Goal: Transaction & Acquisition: Obtain resource

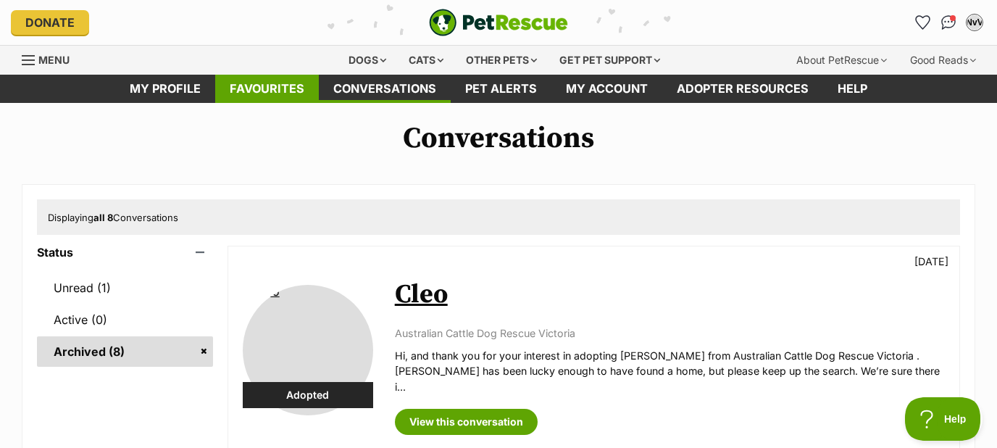
click at [279, 87] on link "Favourites" at bounding box center [267, 89] width 104 height 28
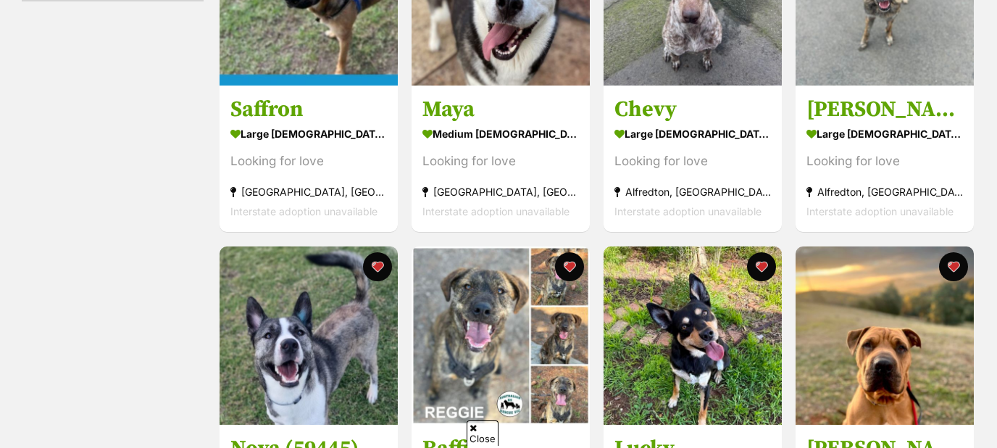
scroll to position [389, 0]
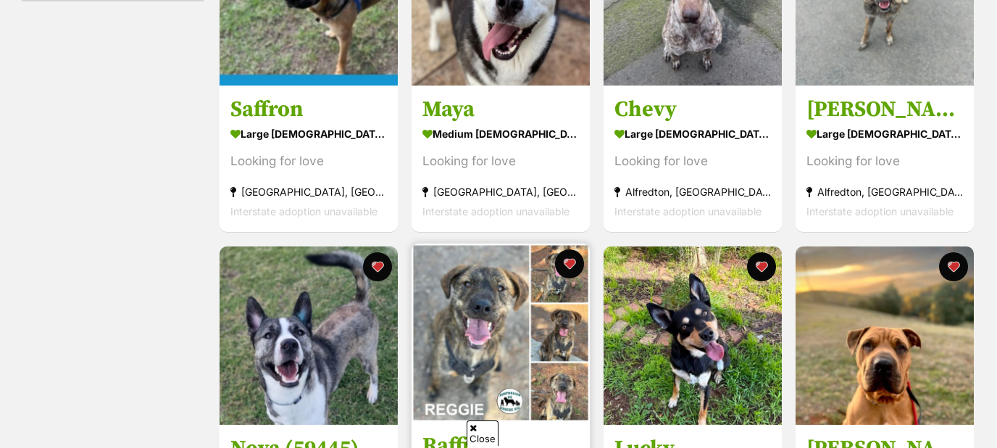
click at [490, 300] on img at bounding box center [501, 332] width 178 height 178
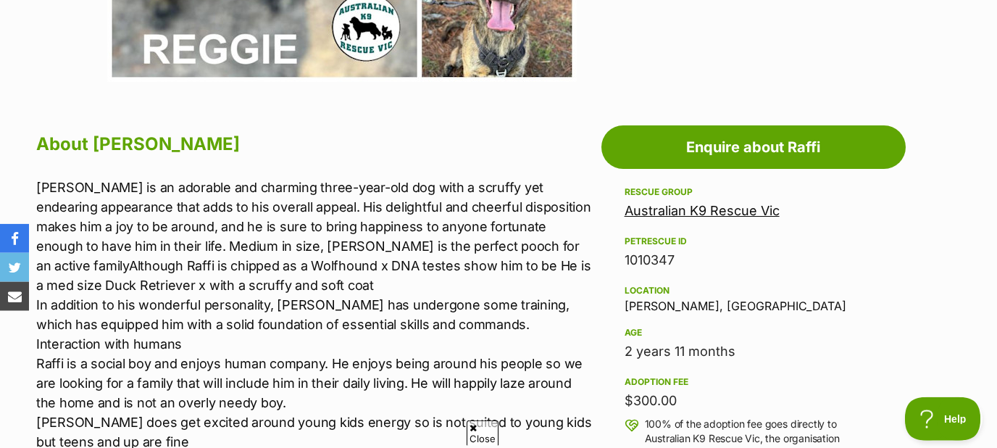
scroll to position [701, 0]
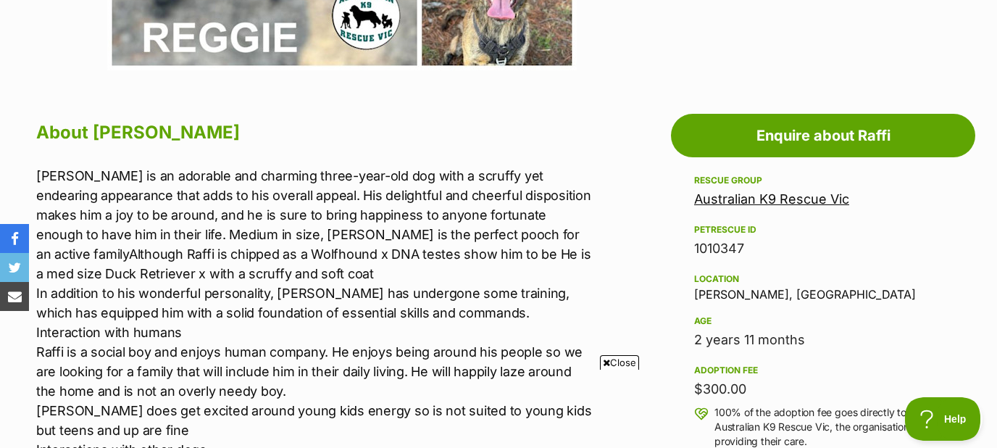
click at [749, 199] on link "Australian K9 Rescue Vic" at bounding box center [771, 198] width 155 height 15
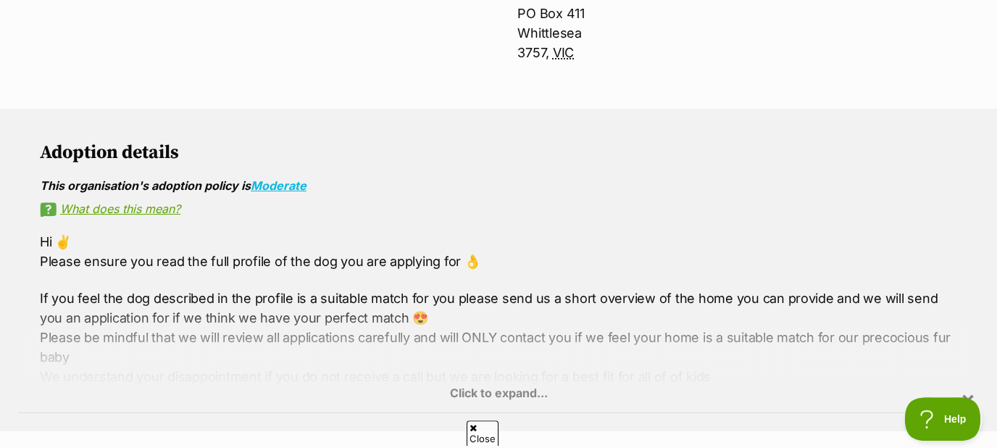
scroll to position [779, 0]
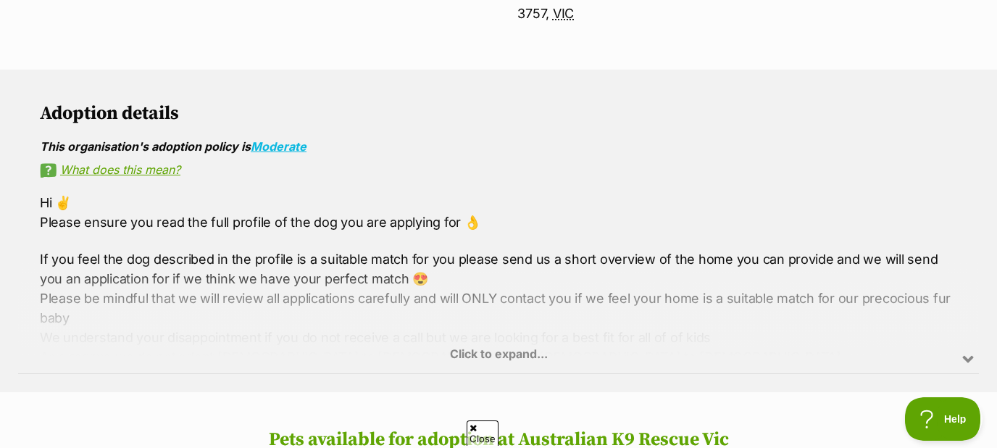
click at [479, 347] on div "Click to expand..." at bounding box center [498, 316] width 961 height 113
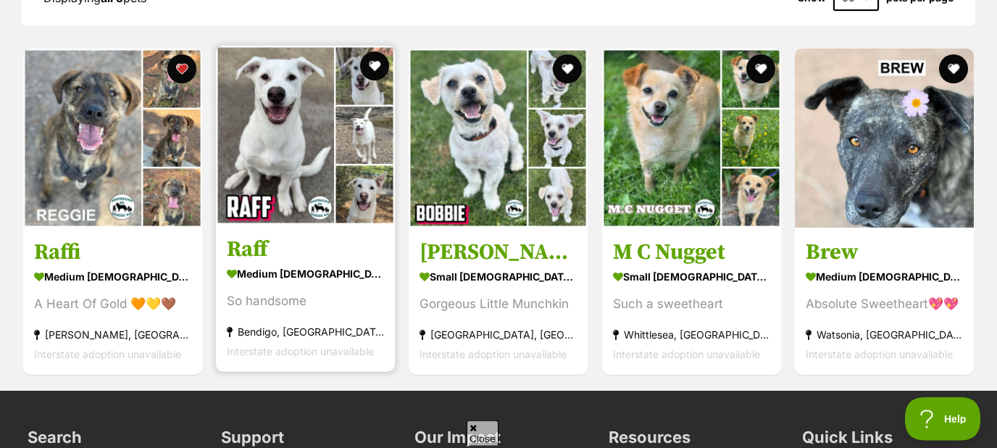
scroll to position [1558, 0]
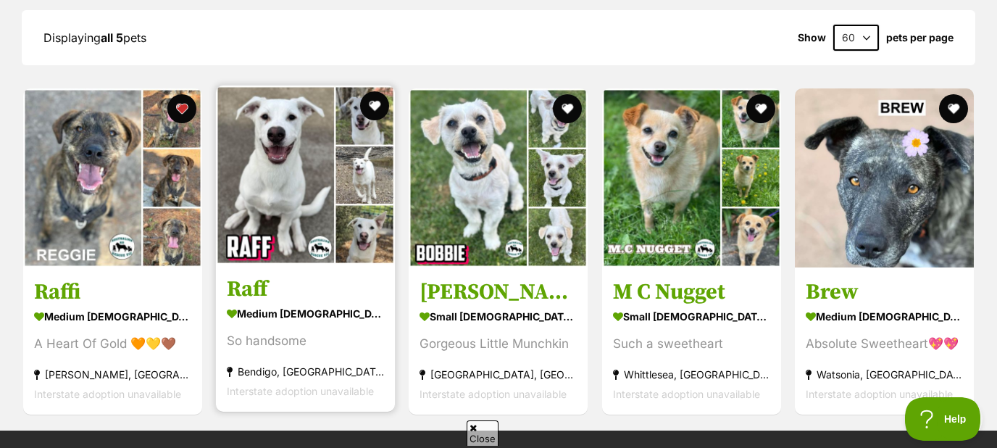
click at [296, 183] on img at bounding box center [305, 174] width 179 height 179
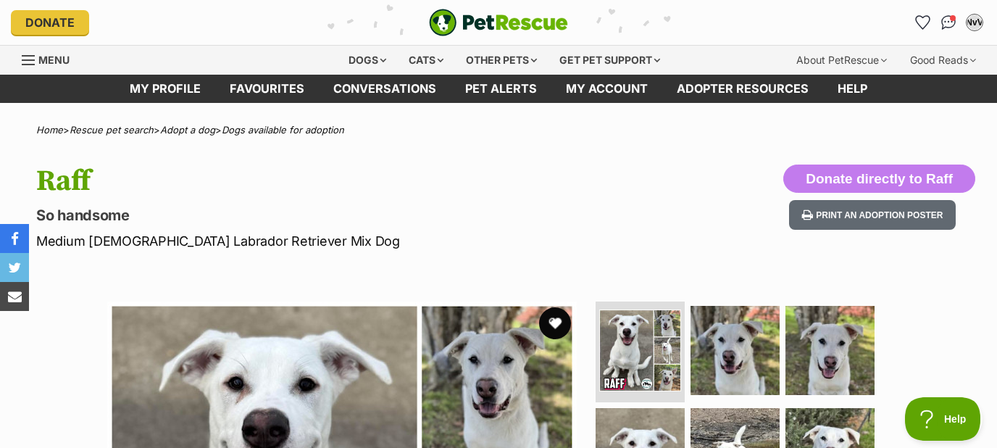
click at [556, 319] on button "favourite" at bounding box center [555, 323] width 32 height 32
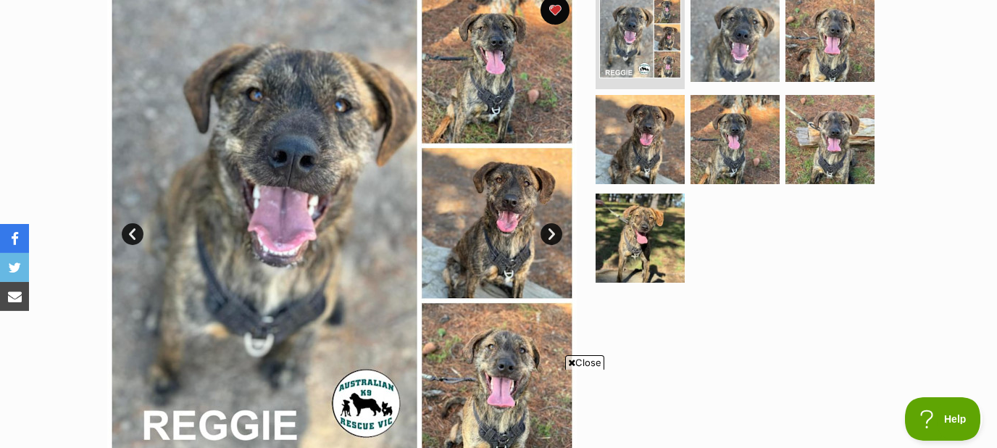
scroll to position [312, 0]
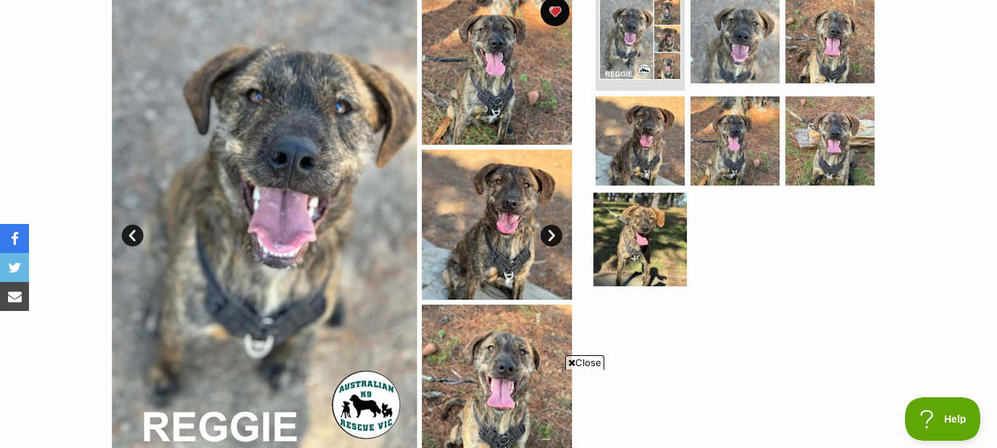
click at [661, 221] on img at bounding box center [639, 239] width 93 height 93
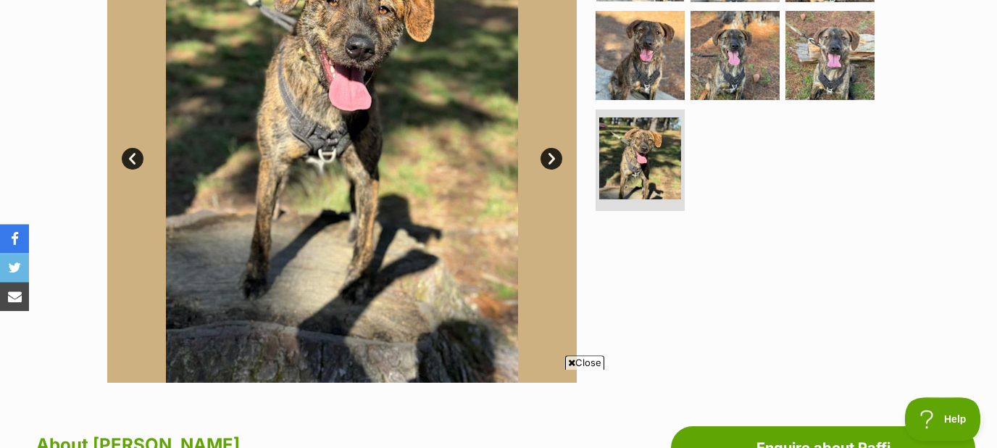
scroll to position [389, 0]
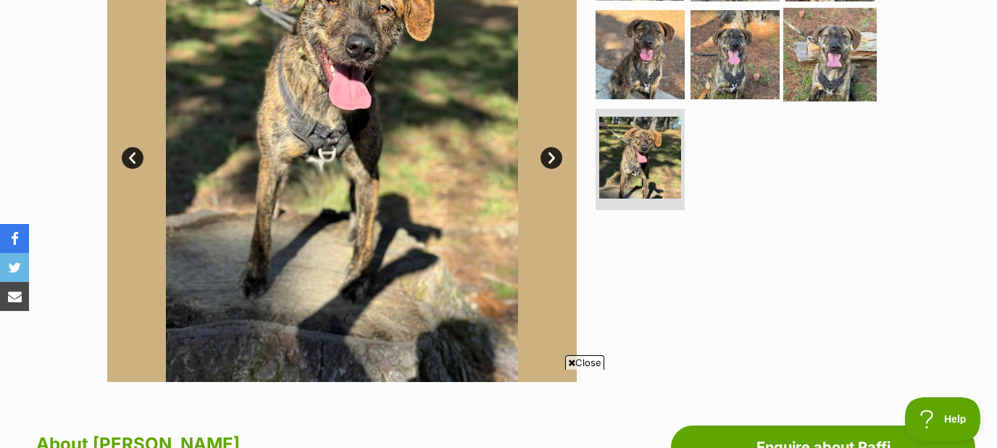
click at [839, 78] on img at bounding box center [829, 54] width 93 height 93
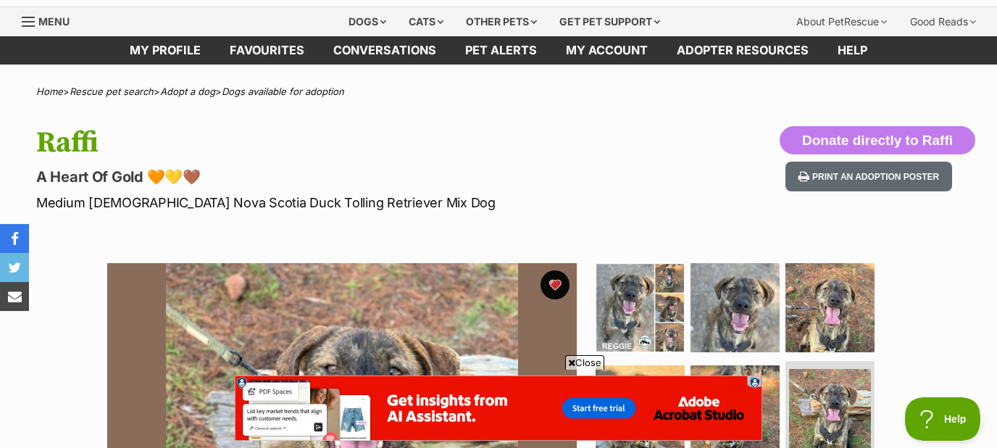
scroll to position [0, 0]
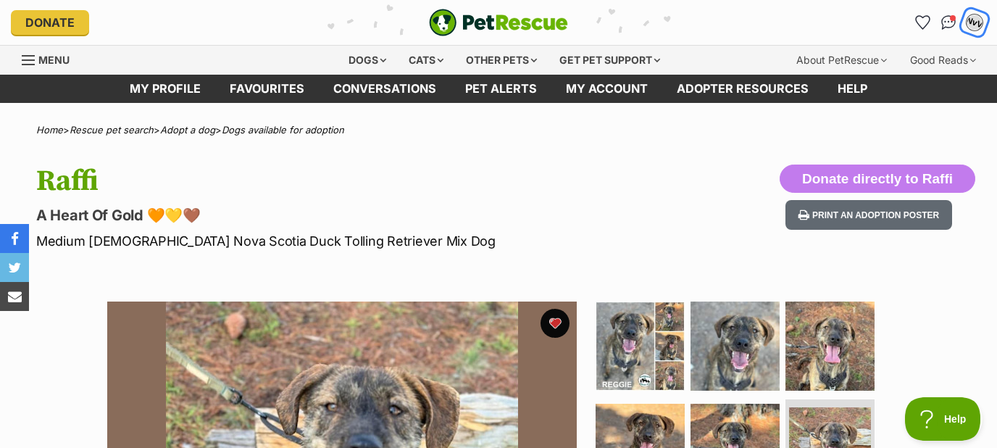
click at [968, 21] on div "NvV" at bounding box center [974, 22] width 19 height 19
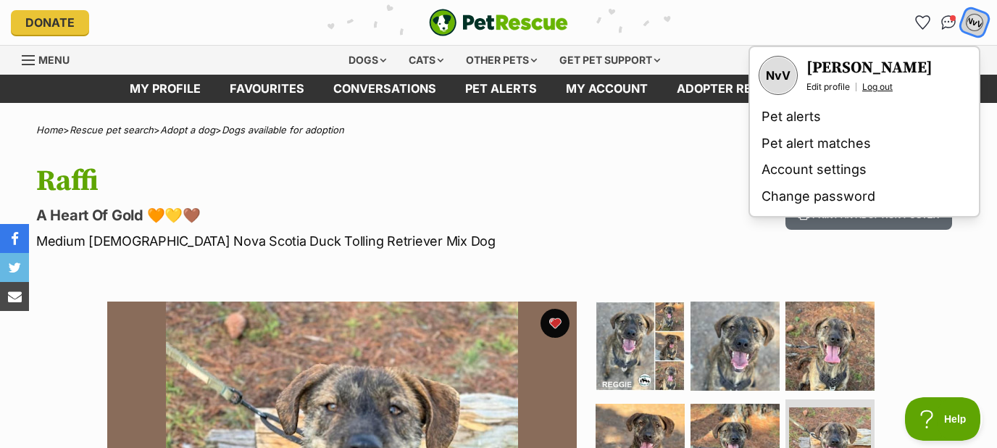
click at [864, 86] on link "Log out" at bounding box center [877, 87] width 30 height 12
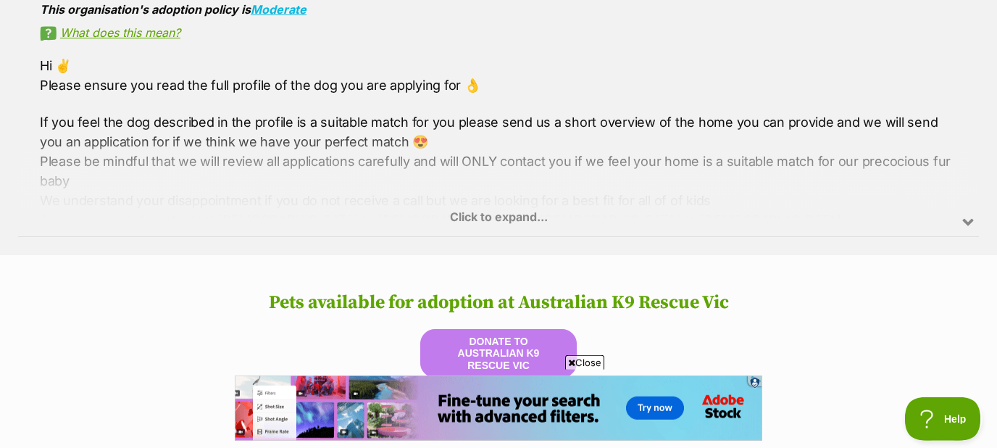
scroll to position [935, 0]
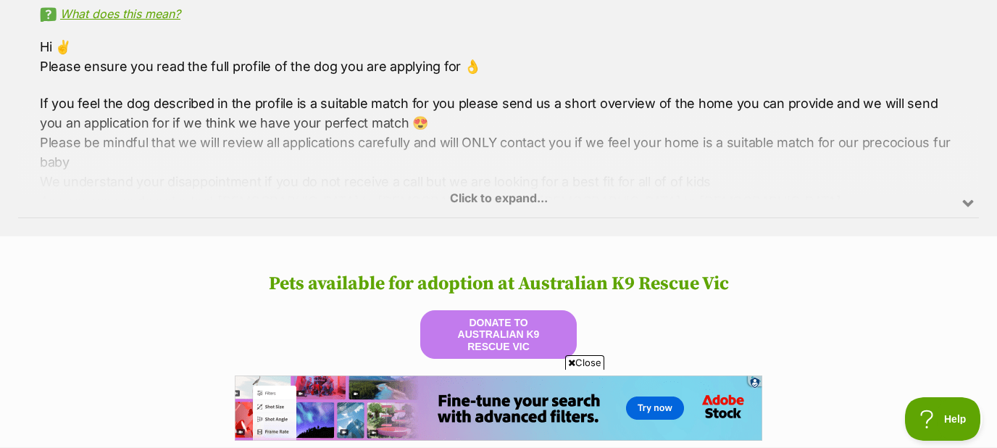
click at [472, 193] on div "Click to expand..." at bounding box center [498, 160] width 961 height 113
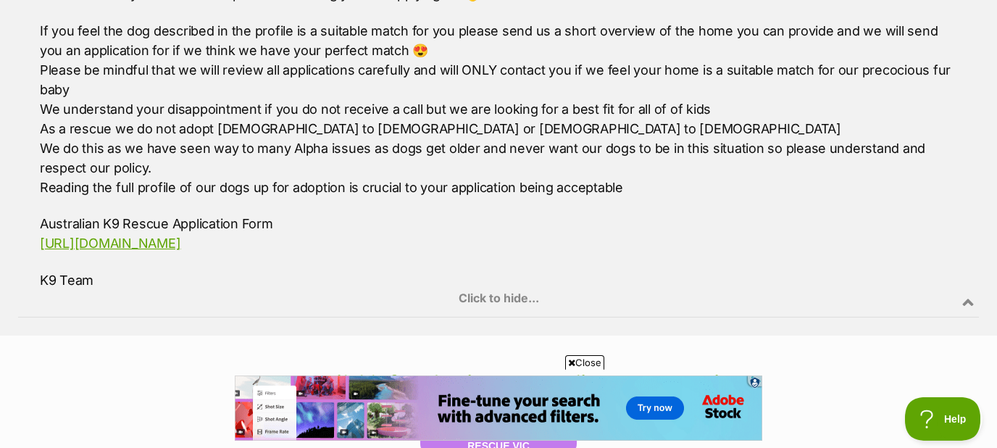
scroll to position [1012, 0]
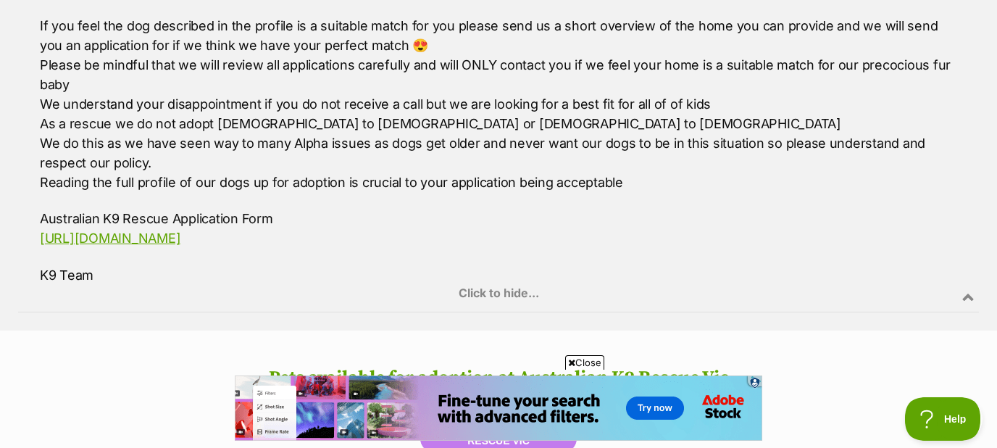
click at [196, 235] on div "Click to hide..." at bounding box center [498, 255] width 961 height 113
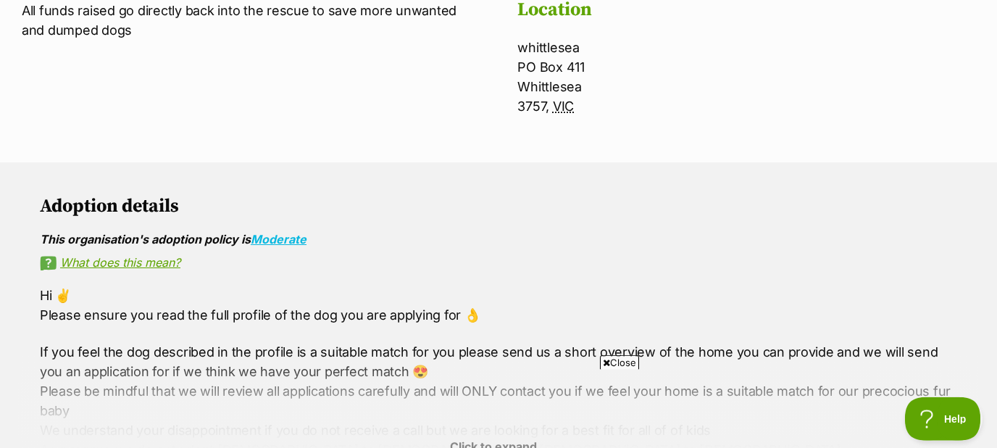
scroll to position [1090, 0]
